Goal: Task Accomplishment & Management: Manage account settings

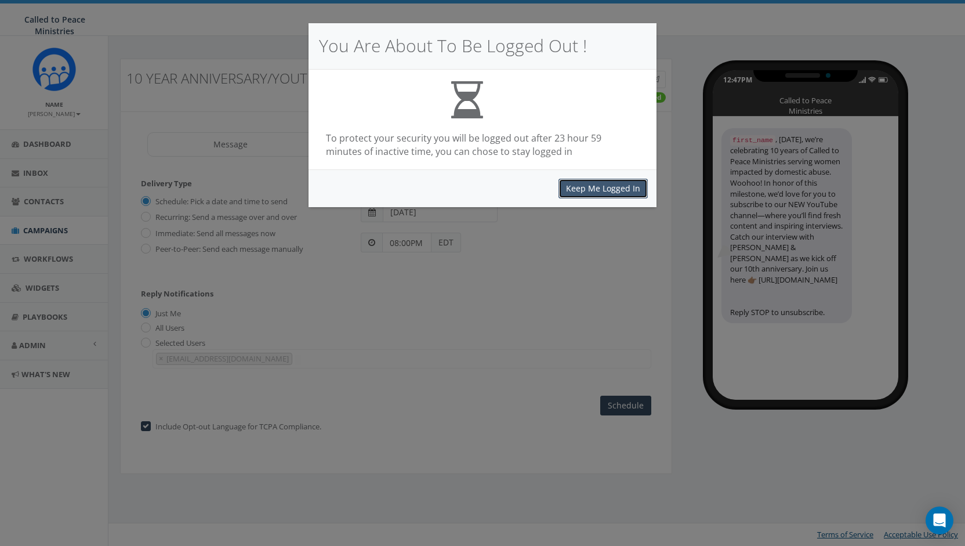
click at [598, 187] on button "Keep Me Logged In" at bounding box center [602, 189] width 89 height 20
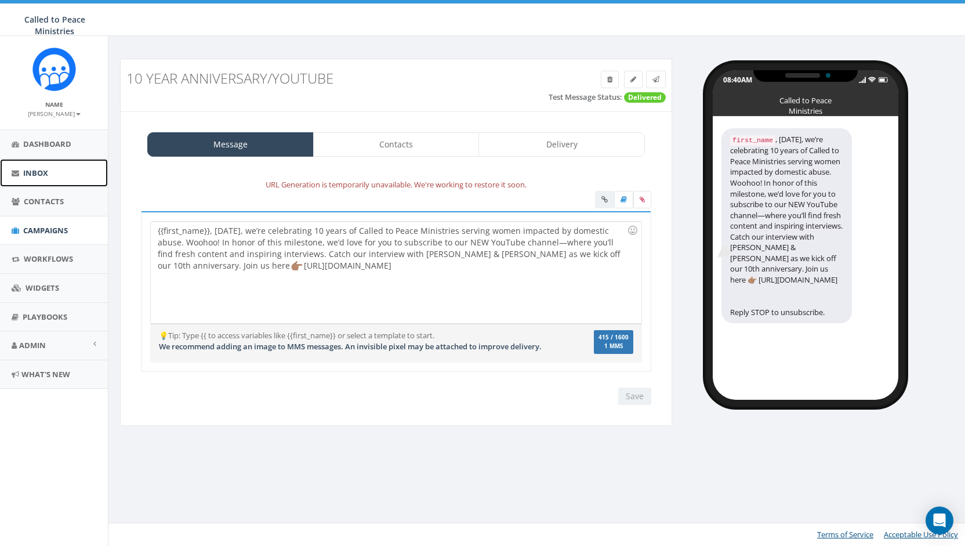
click at [39, 169] on span "Inbox" at bounding box center [35, 173] width 25 height 10
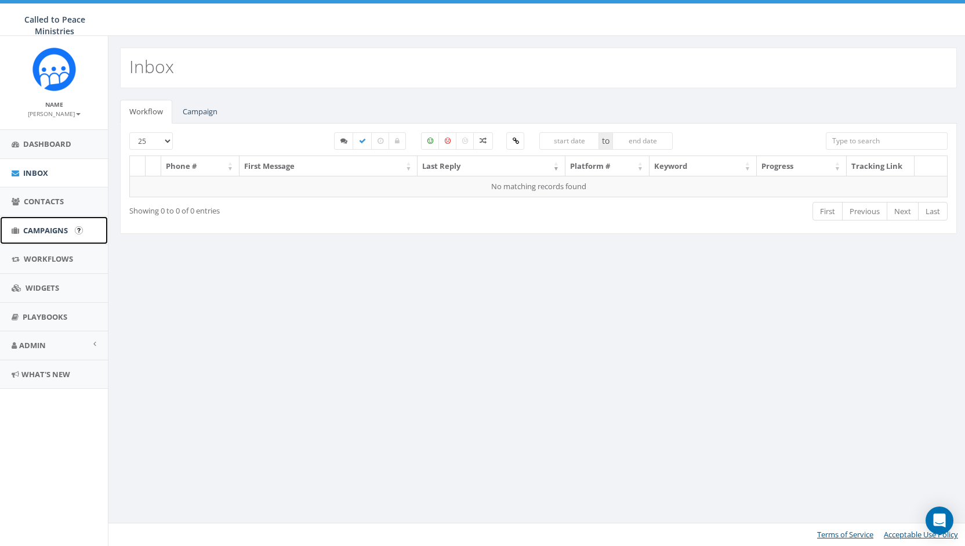
click at [44, 230] on span "Campaigns" at bounding box center [45, 230] width 45 height 10
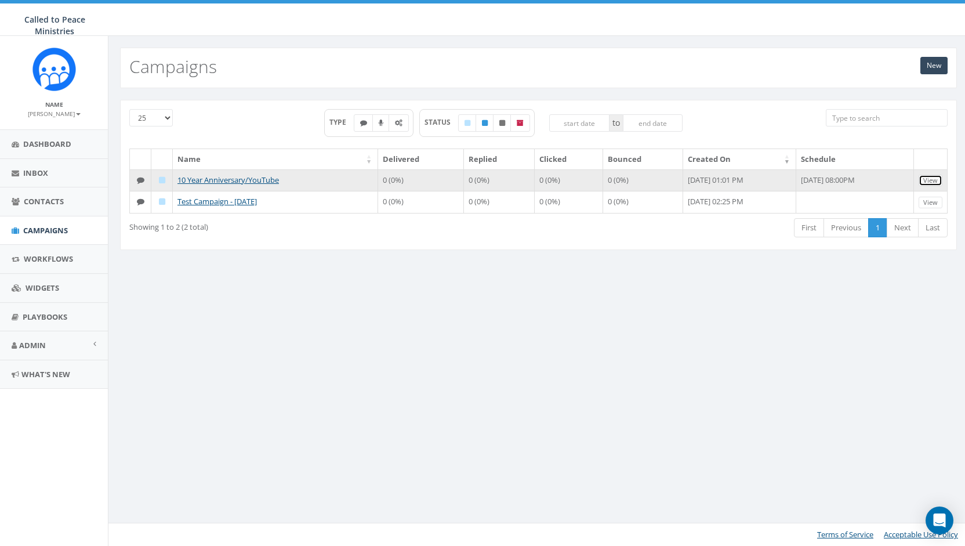
click at [933, 175] on link "View" at bounding box center [930, 181] width 24 height 12
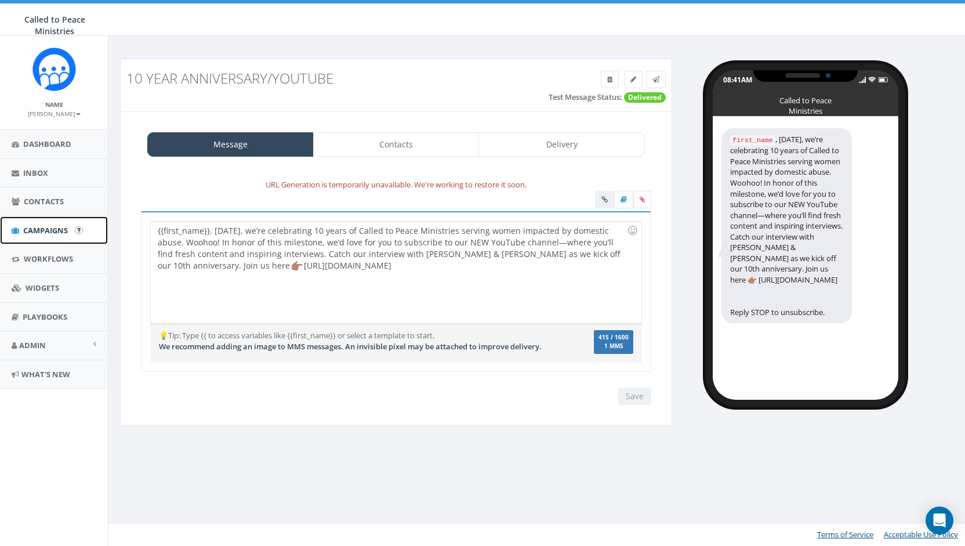
click at [45, 226] on span "Campaigns" at bounding box center [45, 230] width 45 height 10
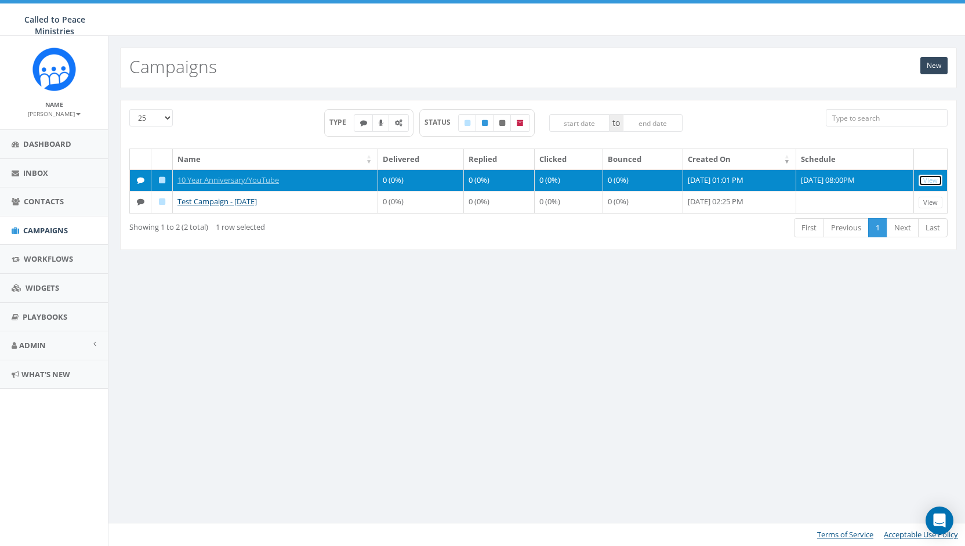
click at [924, 177] on link "View" at bounding box center [930, 181] width 24 height 12
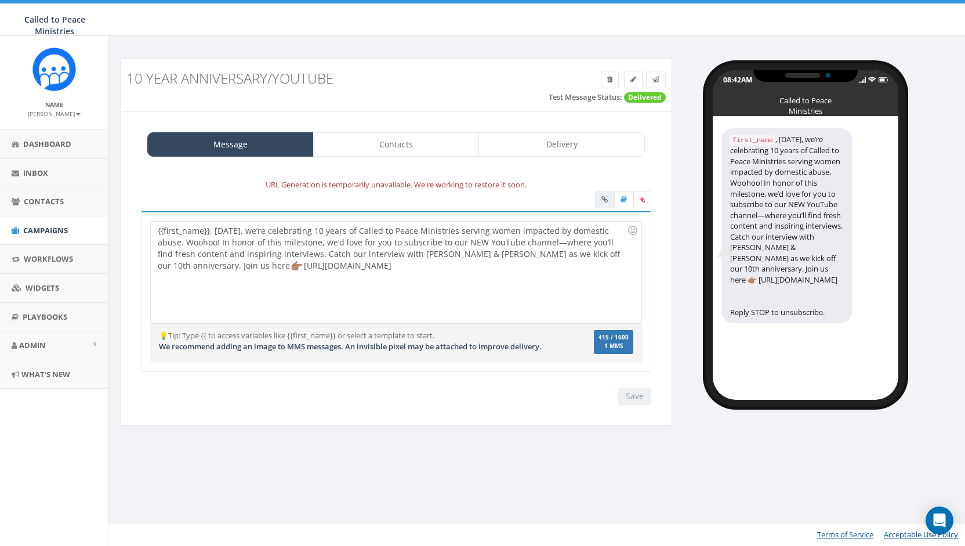
click at [470, 185] on div "URL Generation is temporarily unavailable. We're working to restore it soon." at bounding box center [396, 184] width 528 height 13
click at [565, 135] on link "Delivery" at bounding box center [561, 144] width 166 height 24
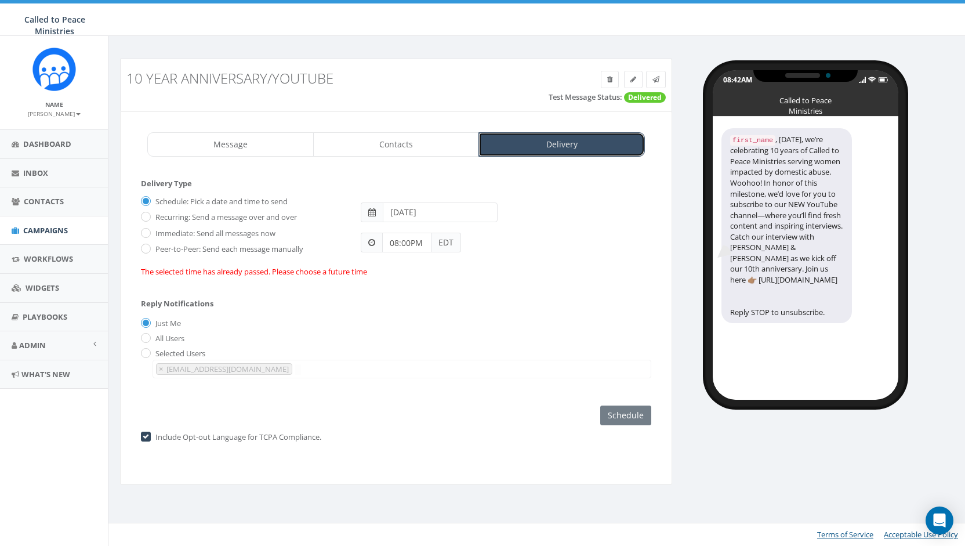
click at [565, 135] on link "Delivery" at bounding box center [561, 144] width 166 height 24
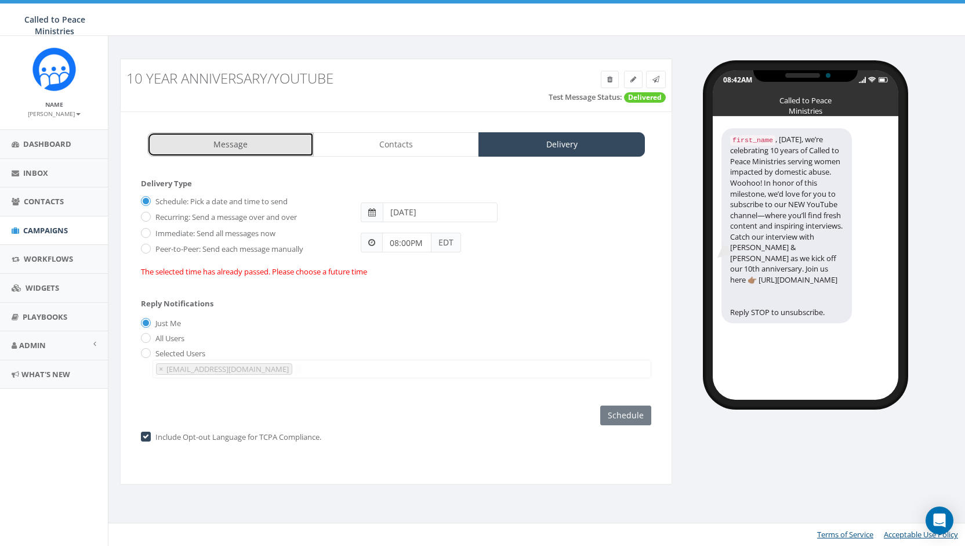
click at [255, 137] on link "Message" at bounding box center [230, 144] width 166 height 24
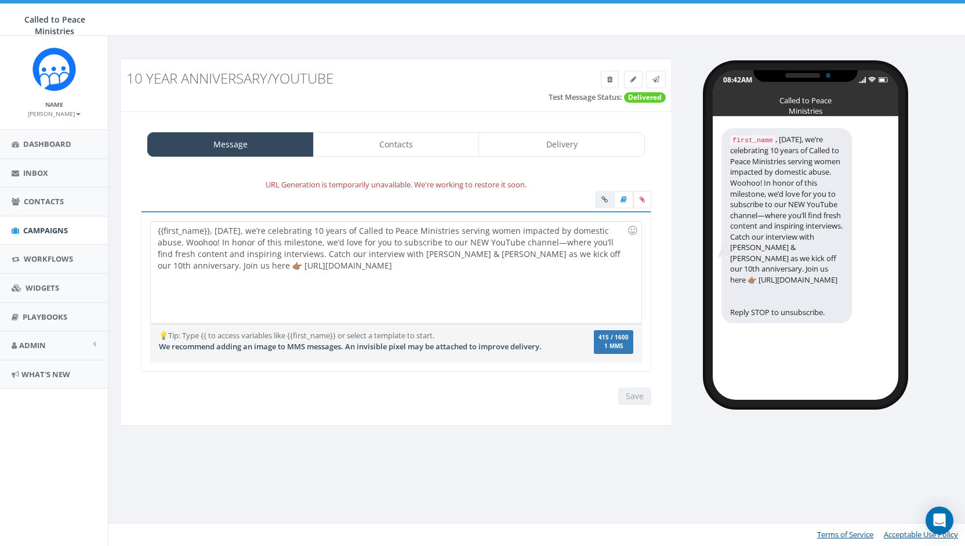
click at [238, 230] on div "{{first_name}}, TODAY, we’re celebrating 10 years of Called to Peace Ministries…" at bounding box center [396, 271] width 490 height 101
click at [488, 252] on div "{{first_name}}, this week, we’re celebrating 10 years of Called to Peace Minist…" at bounding box center [396, 271] width 490 height 101
click at [459, 251] on div "{{first_name}}, this week, we’re celebrating 10 years of Called to Peace Minist…" at bounding box center [396, 271] width 490 height 101
click at [638, 395] on input "Save" at bounding box center [634, 395] width 33 height 17
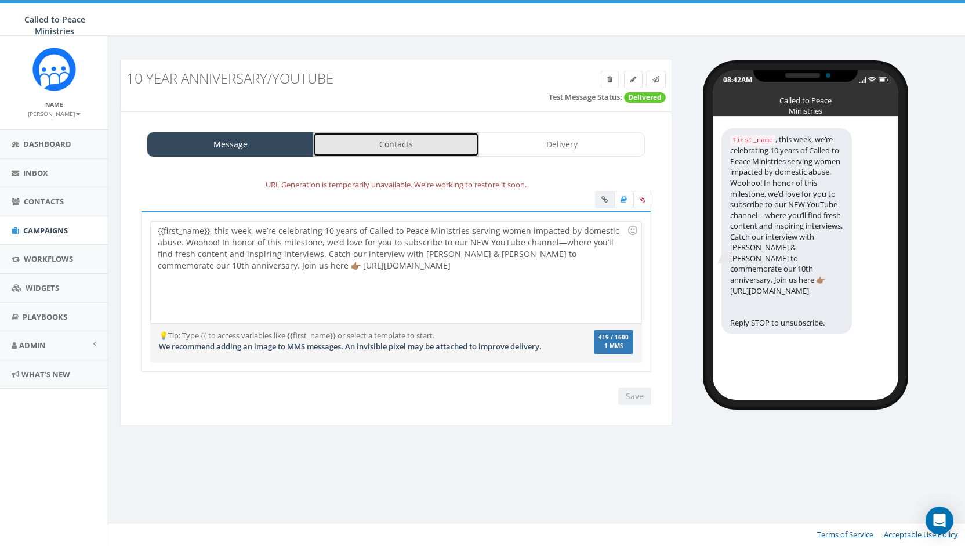
click at [404, 141] on link "Contacts" at bounding box center [396, 144] width 166 height 24
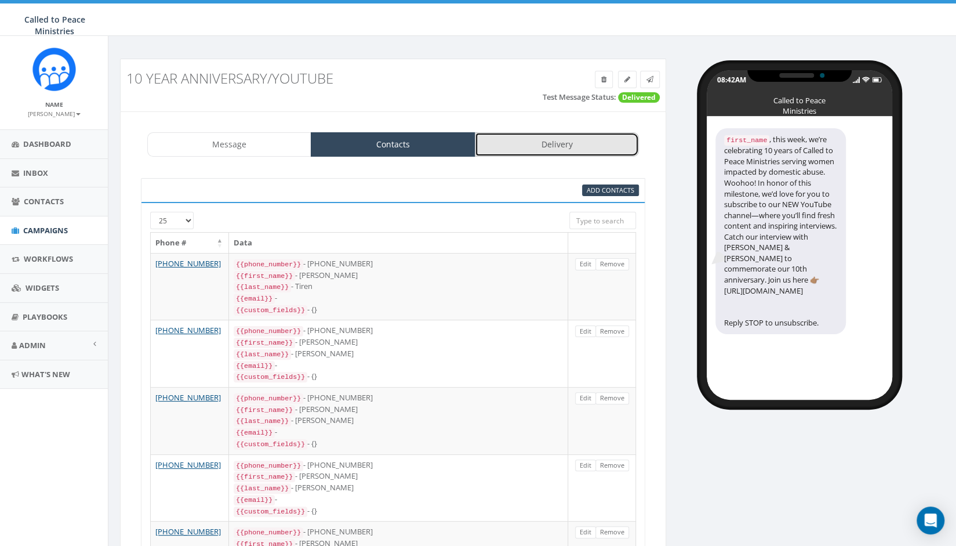
click at [553, 141] on link "Delivery" at bounding box center [557, 144] width 164 height 24
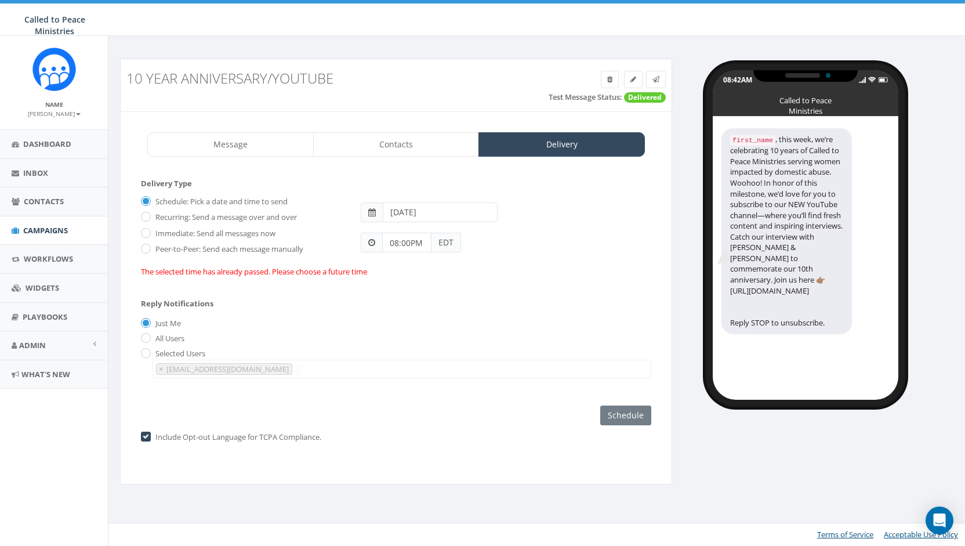
click at [407, 210] on input "2025-09-15" at bounding box center [440, 212] width 114 height 20
click at [446, 304] on td "17" at bounding box center [447, 303] width 18 height 17
type input "2025-09-17"
click at [590, 230] on div "08:00PM EDT" at bounding box center [506, 237] width 308 height 31
click at [152, 431] on label "Include Opt-out Language for TCPA Compliance." at bounding box center [236, 437] width 169 height 12
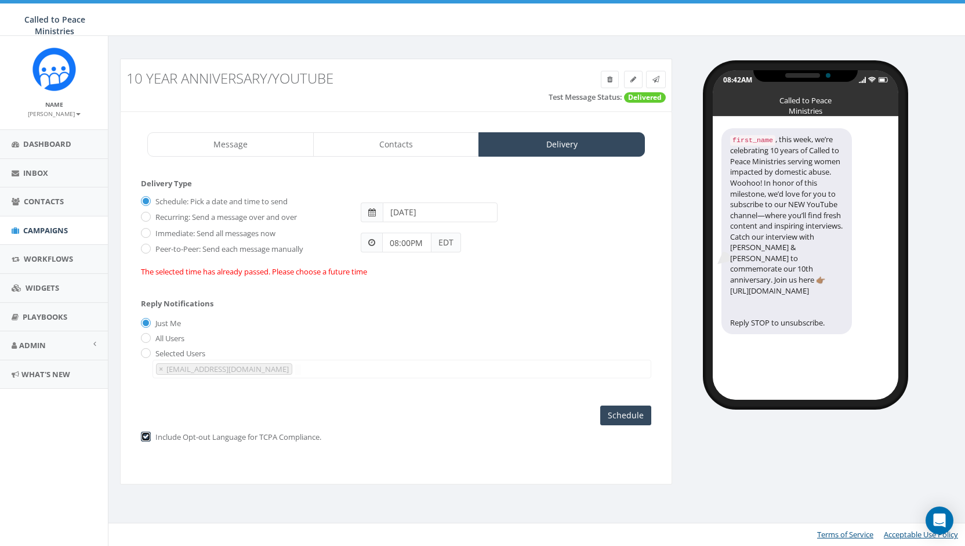
click at [146, 435] on input "checkbox" at bounding box center [145, 437] width 8 height 8
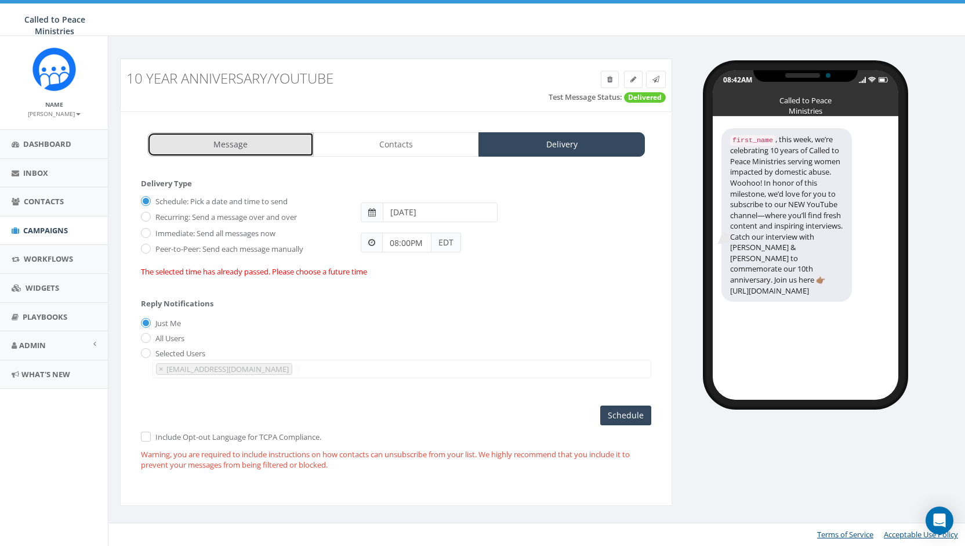
click at [243, 144] on link "Message" at bounding box center [230, 144] width 166 height 24
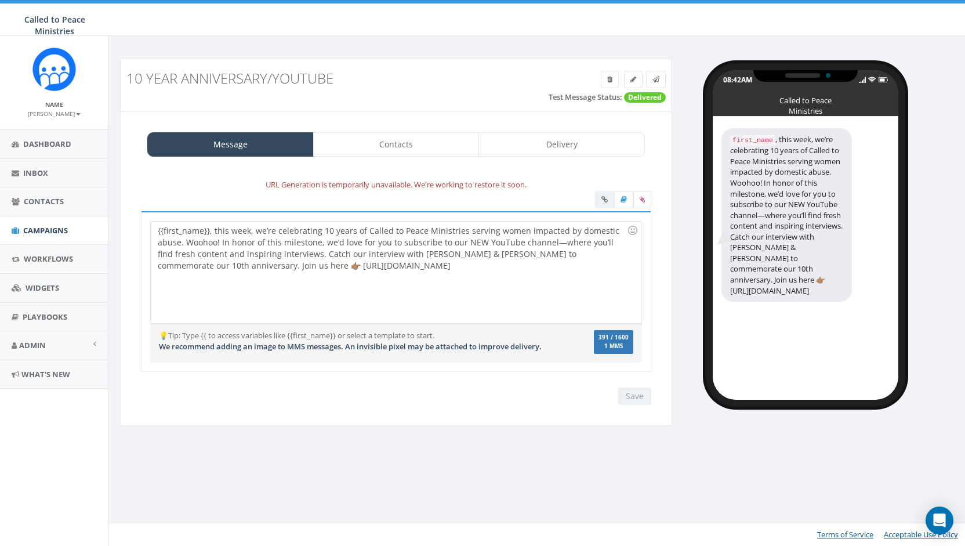
click at [410, 252] on div "{{first_name}}, this week, we’re celebrating 10 years of Called to Peace Minist…" at bounding box center [396, 271] width 490 height 101
click at [218, 239] on div "{{first_name}}, this week, we’re celebrating 10 years of Called to Peace Minist…" at bounding box center [396, 271] width 490 height 101
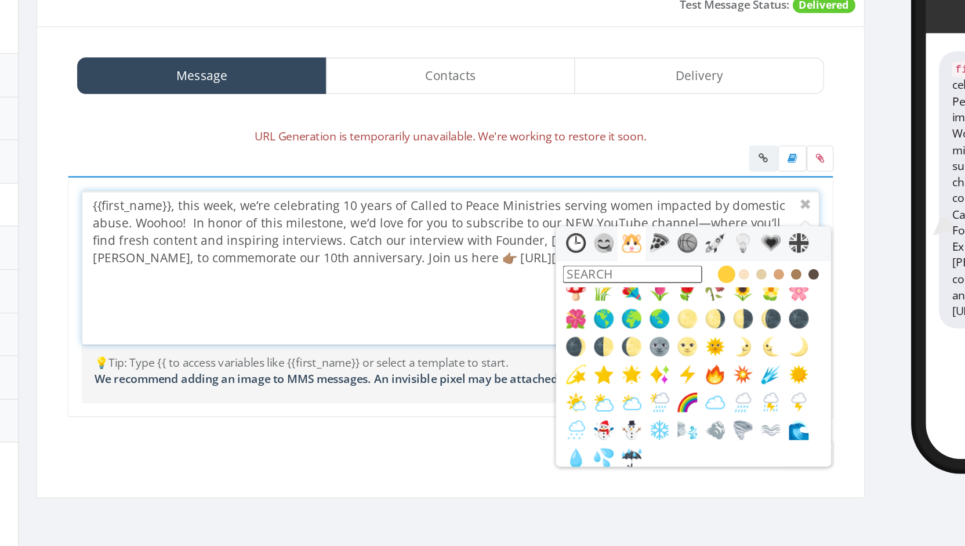
scroll to position [962, 0]
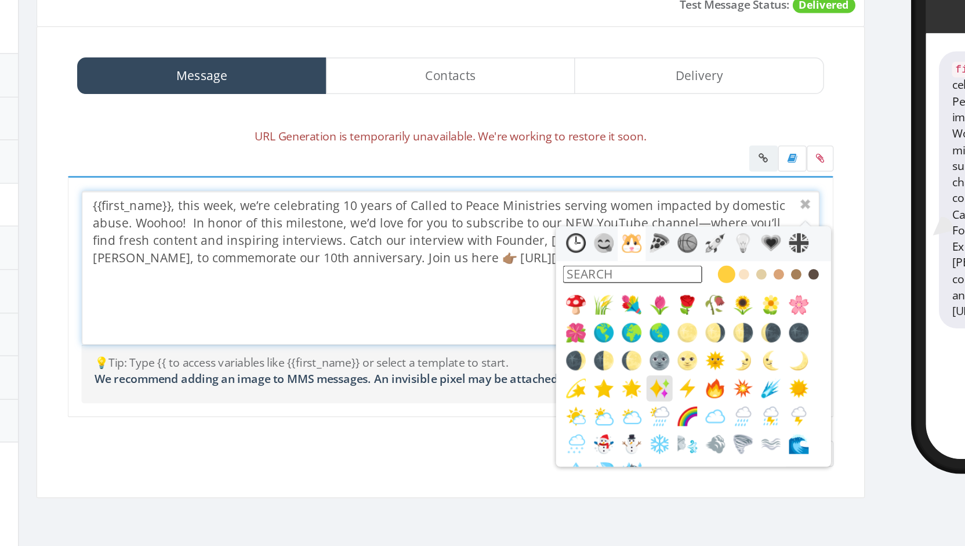
click at [534, 354] on img at bounding box center [535, 353] width 14 height 14
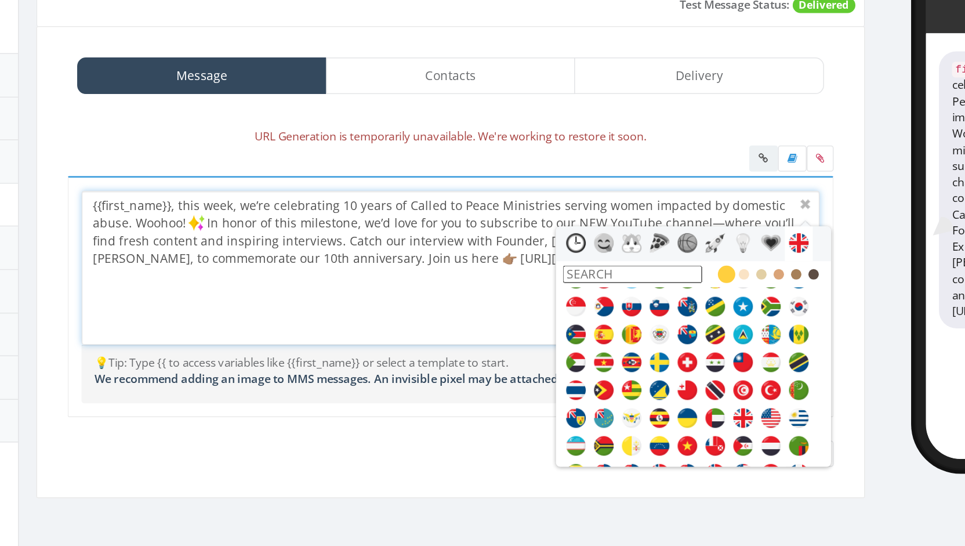
scroll to position [3241, 0]
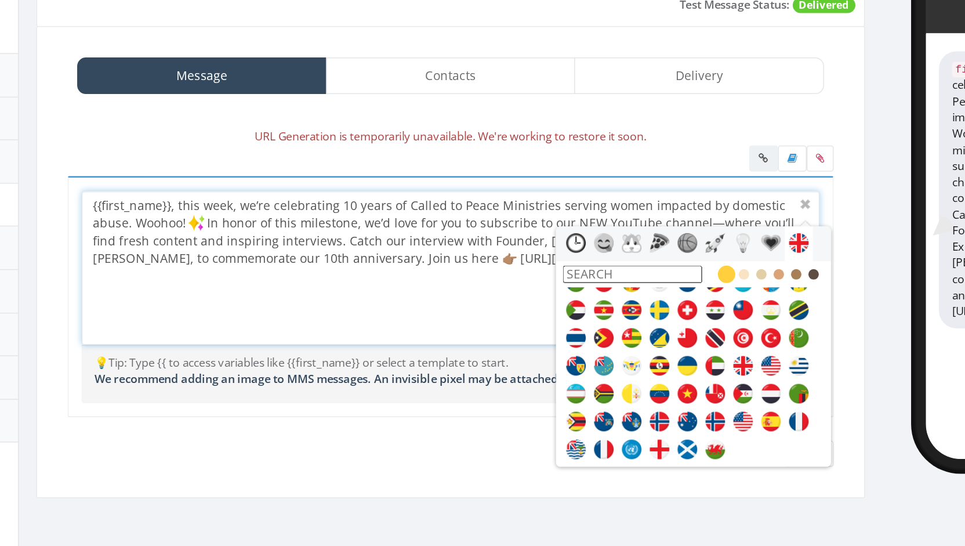
click at [255, 237] on div "{{first_name}}, this week, we’re celebrating 10 years of Called to Peace Minist…" at bounding box center [396, 271] width 490 height 101
click at [318, 295] on div "{{first_name}}, this week, we’re celebrating 10 years of Called to Peace Minist…" at bounding box center [396, 271] width 490 height 101
click at [660, 257] on div "{{first_name}}, TODAY, we’re celebrating 10 years of Called to Peace Ministries…" at bounding box center [396, 298] width 528 height 175
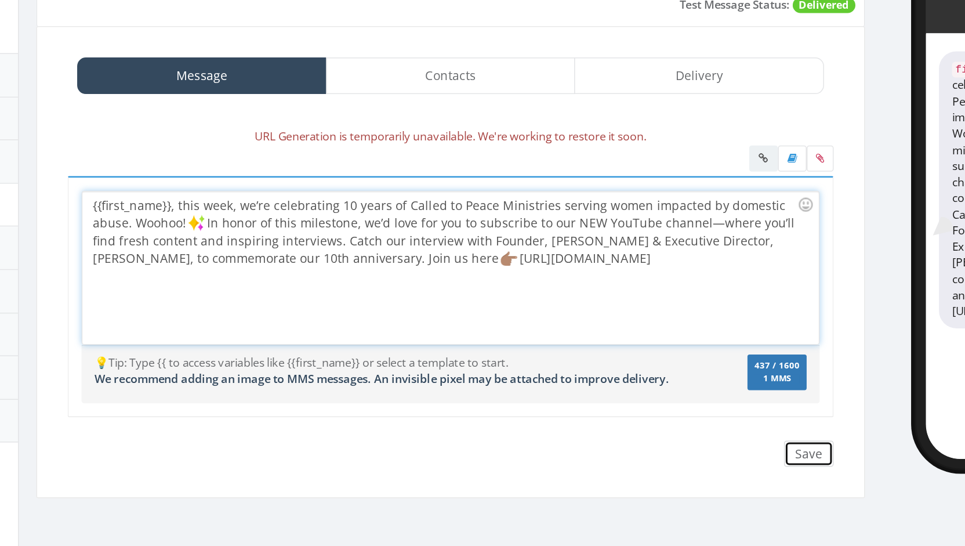
click at [638, 394] on input "Save" at bounding box center [634, 395] width 33 height 17
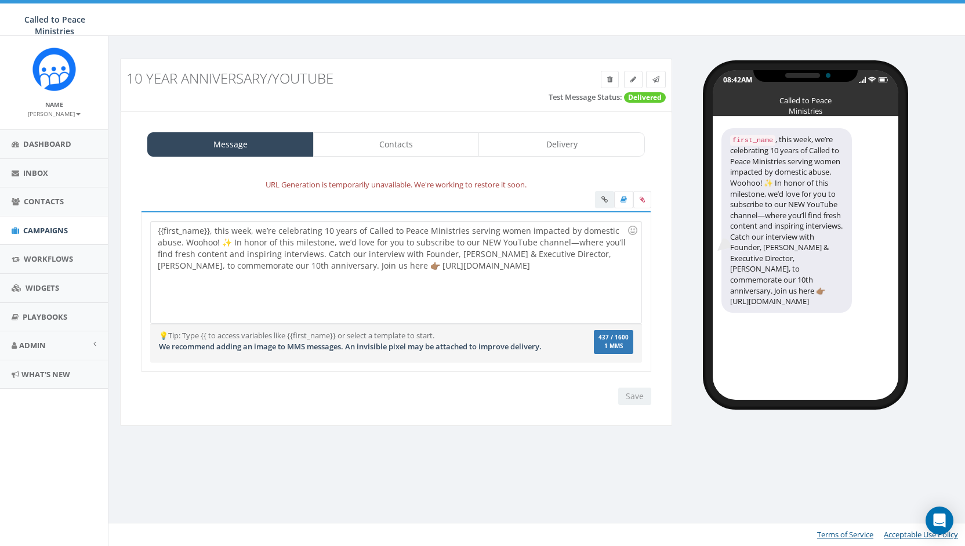
scroll to position [0, 0]
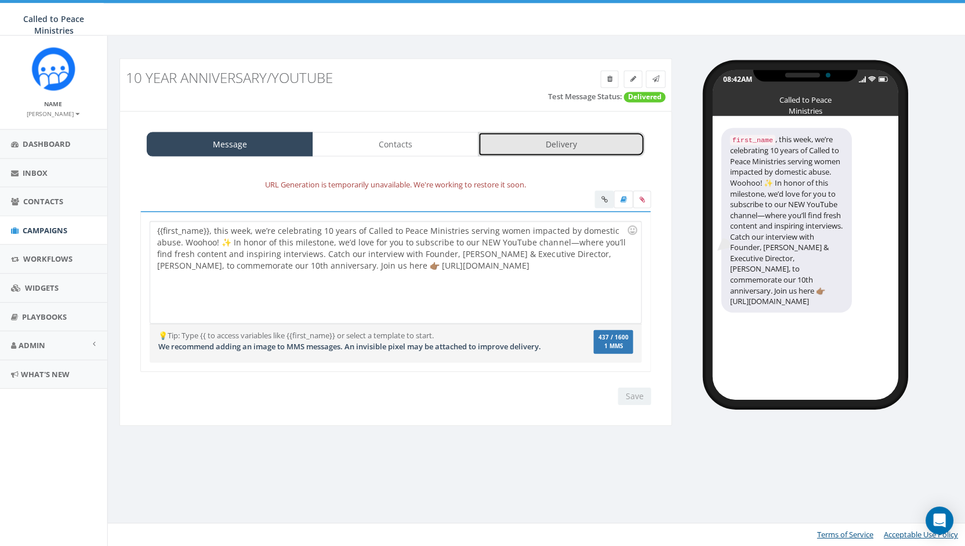
click at [565, 140] on link "Delivery" at bounding box center [561, 144] width 166 height 24
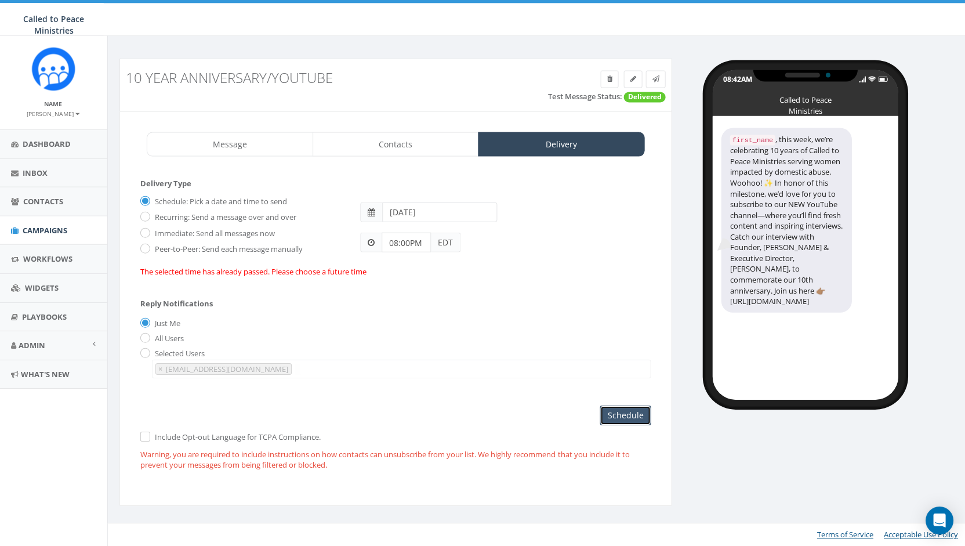
click at [626, 413] on input "Schedule" at bounding box center [625, 415] width 51 height 20
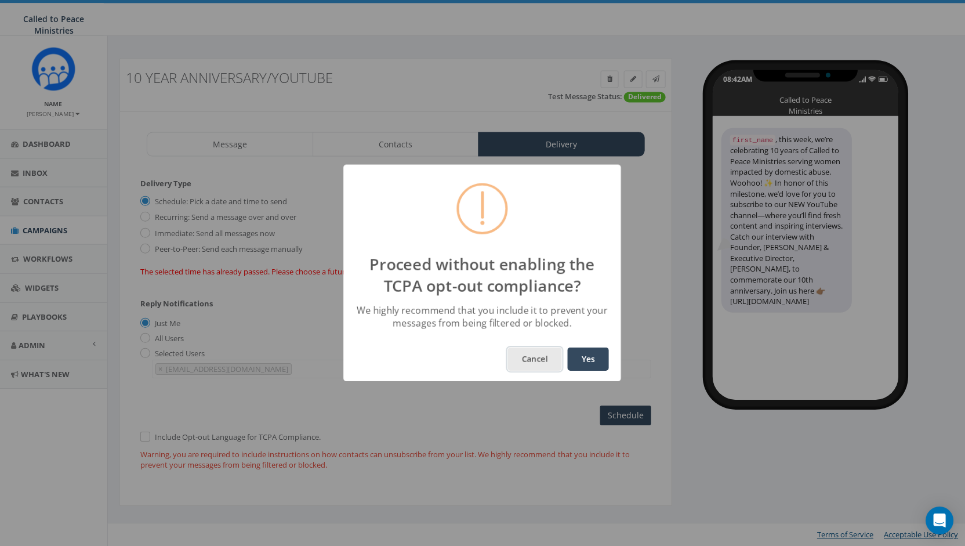
click at [539, 353] on button "Cancel" at bounding box center [535, 358] width 54 height 23
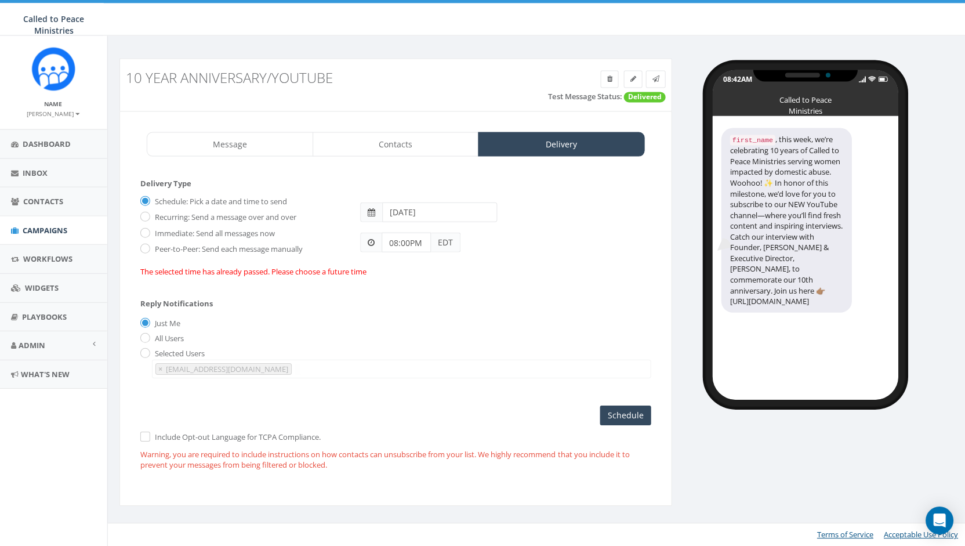
click at [152, 431] on label "Include Opt-out Language for TCPA Compliance." at bounding box center [236, 437] width 169 height 12
click at [145, 433] on input "checkbox" at bounding box center [145, 437] width 8 height 8
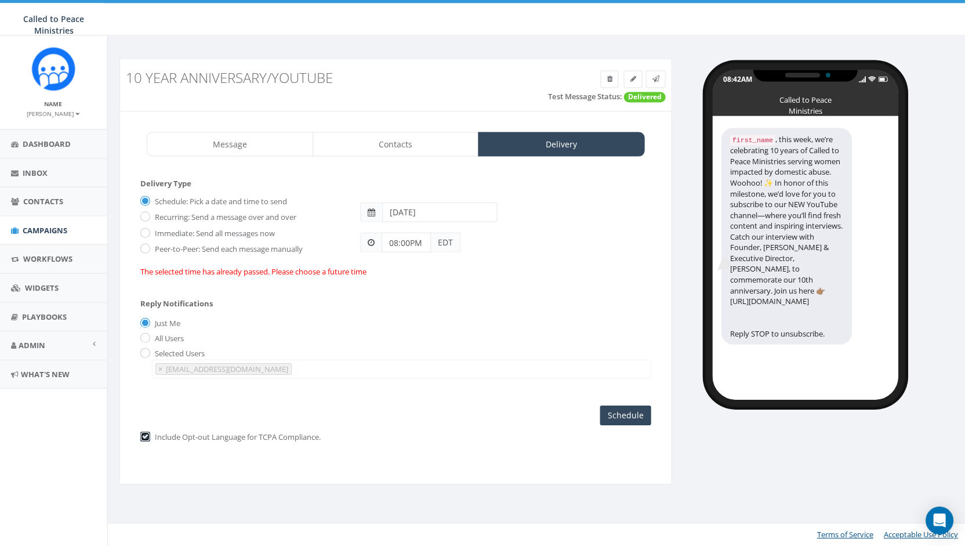
click at [144, 433] on input "checkbox" at bounding box center [145, 437] width 8 height 8
checkbox input "false"
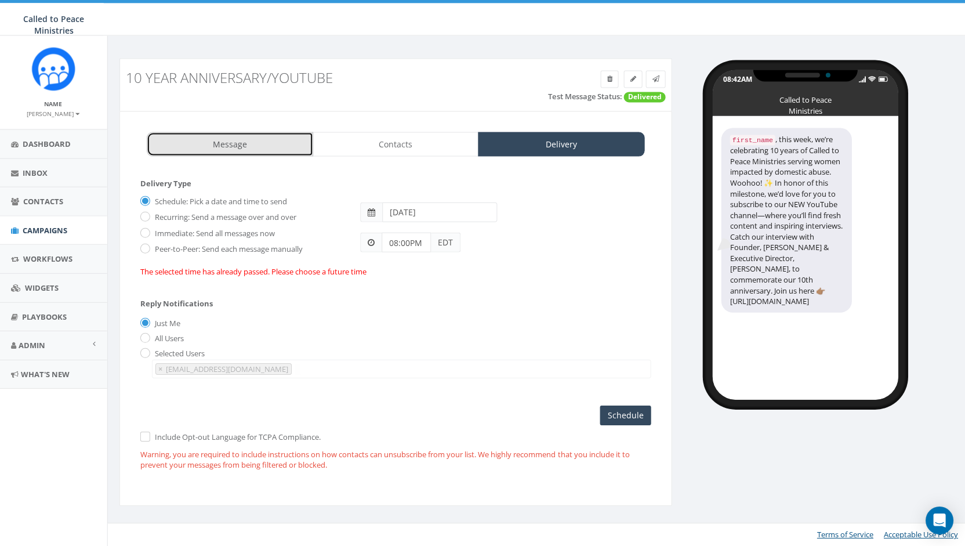
click at [236, 136] on link "Message" at bounding box center [230, 144] width 166 height 24
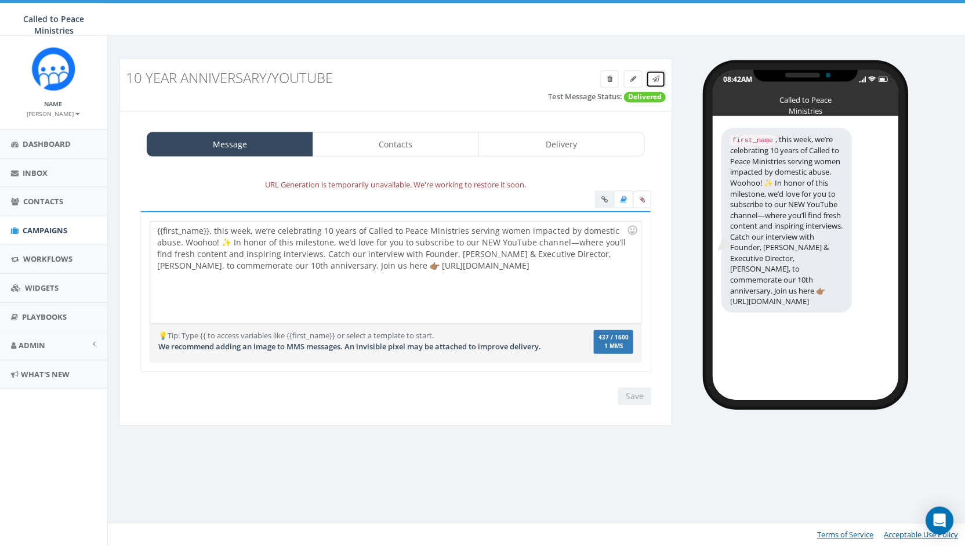
click at [657, 74] on span at bounding box center [655, 79] width 7 height 10
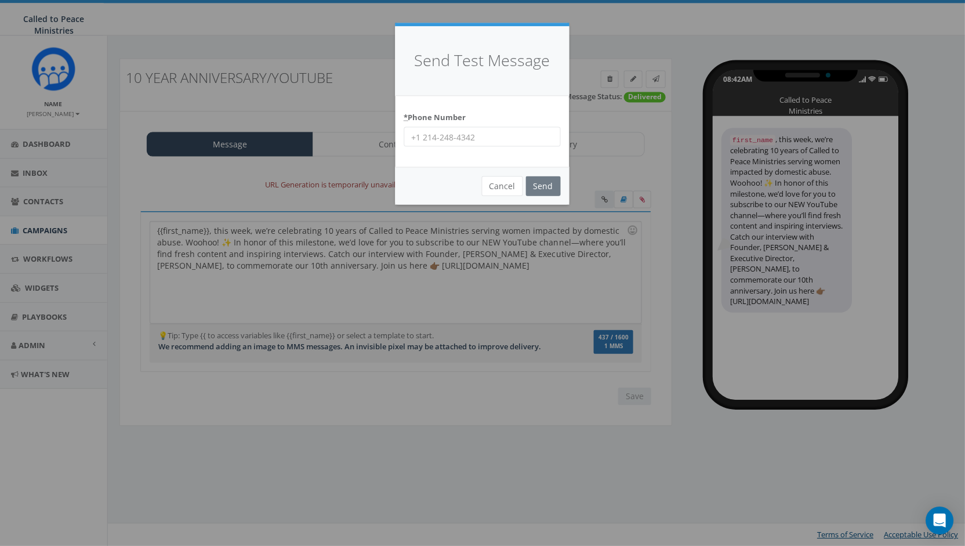
click at [440, 134] on input "* Phone Number" at bounding box center [482, 137] width 157 height 20
type input "9199954994"
click at [541, 185] on input "Send" at bounding box center [543, 186] width 35 height 20
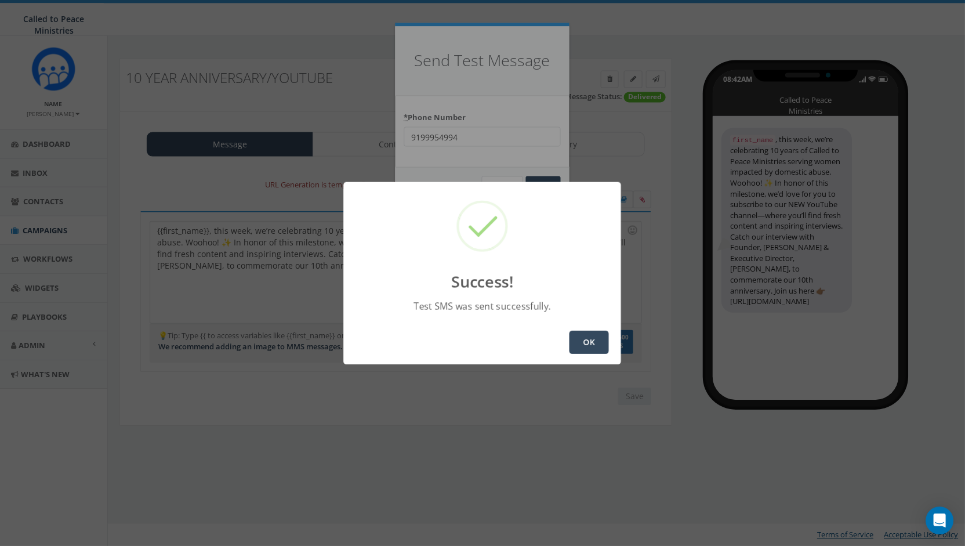
click at [589, 346] on button "OK" at bounding box center [588, 341] width 39 height 23
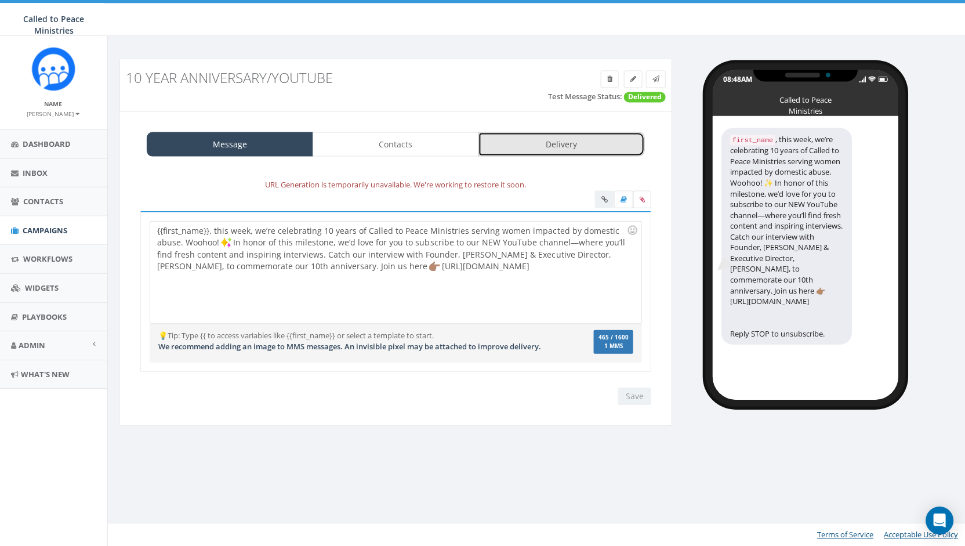
click at [552, 154] on link "Delivery" at bounding box center [561, 144] width 166 height 24
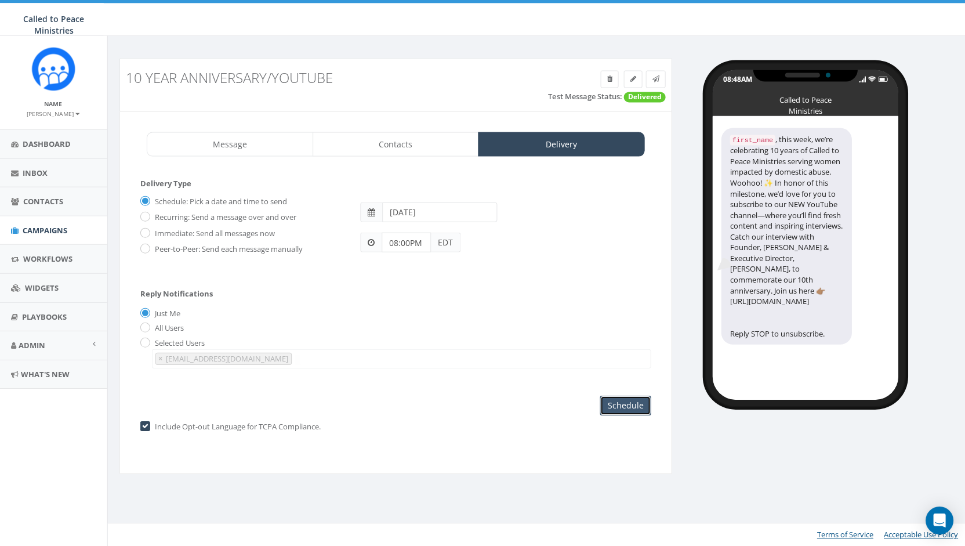
click at [621, 402] on input "Schedule" at bounding box center [625, 405] width 51 height 20
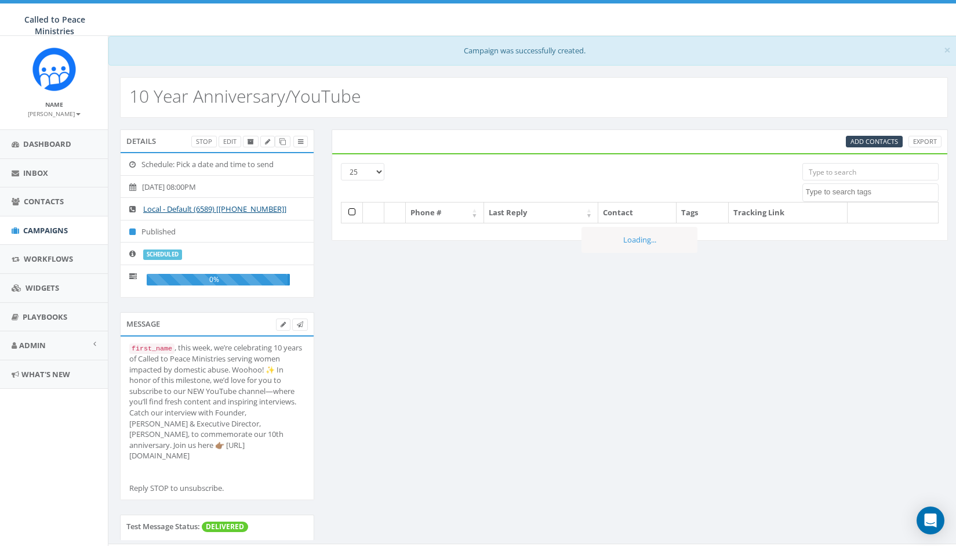
select select
